Goal: Navigation & Orientation: Find specific page/section

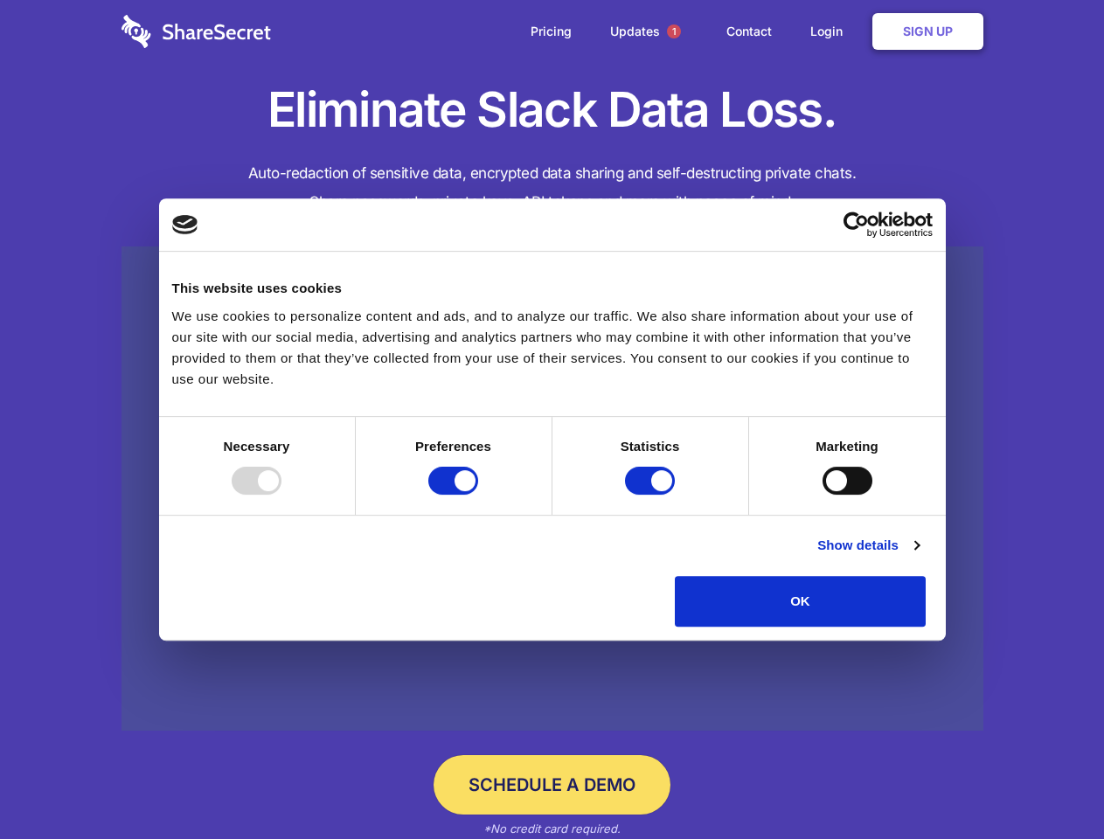
click at [281, 495] on div at bounding box center [257, 481] width 50 height 28
click at [478, 495] on input "Preferences" at bounding box center [453, 481] width 50 height 28
checkbox input "false"
click at [652, 495] on input "Statistics" at bounding box center [650, 481] width 50 height 28
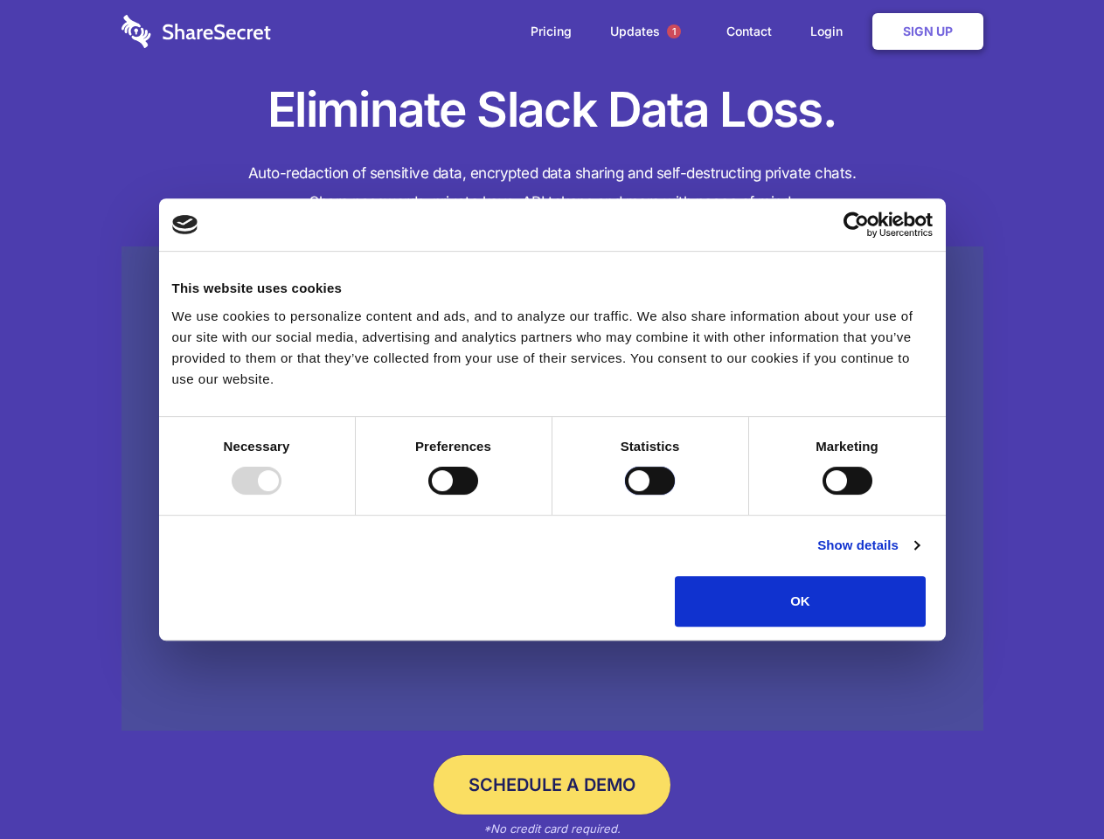
checkbox input "false"
click at [822, 495] on input "Marketing" at bounding box center [847, 481] width 50 height 28
checkbox input "true"
click at [918, 556] on link "Show details" at bounding box center [867, 545] width 101 height 21
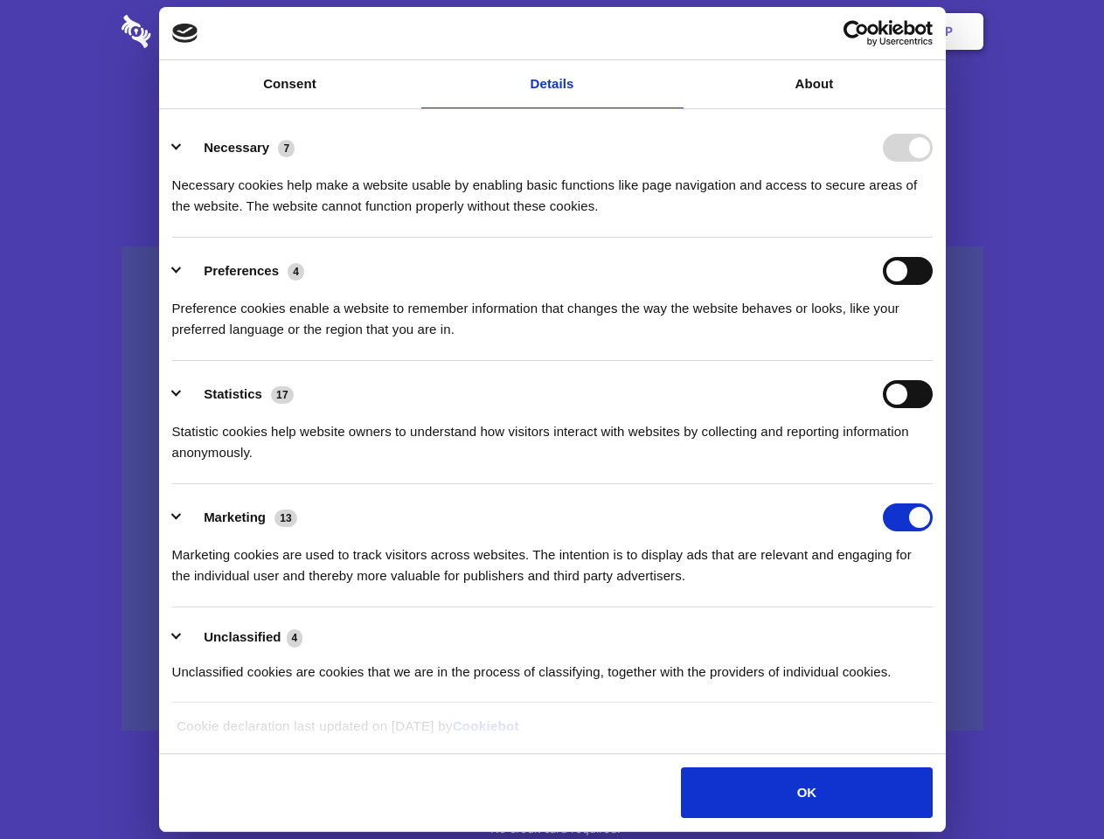
click at [932, 361] on li "Preferences 4 Preference cookies enable a website to remember information that …" at bounding box center [552, 299] width 760 height 123
click at [673, 31] on span "1" at bounding box center [674, 31] width 14 height 14
